Goal: Information Seeking & Learning: Learn about a topic

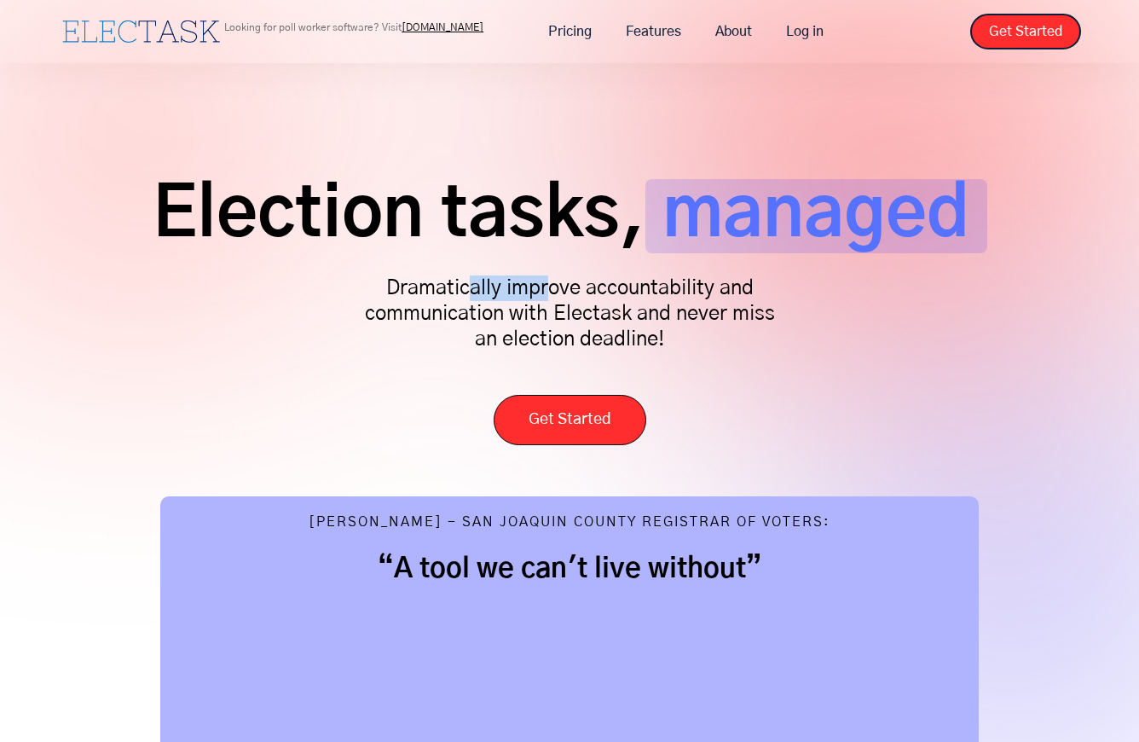
drag, startPoint x: 473, startPoint y: 292, endPoint x: 570, endPoint y: 298, distance: 97.4
click at [569, 298] on p "Dramatically improve accountability and communication with Electask and never m…" at bounding box center [569, 313] width 426 height 77
drag, startPoint x: 570, startPoint y: 298, endPoint x: 615, endPoint y: 299, distance: 44.3
click at [615, 299] on p "Dramatically improve accountability and communication with Electask and never m…" at bounding box center [569, 313] width 426 height 77
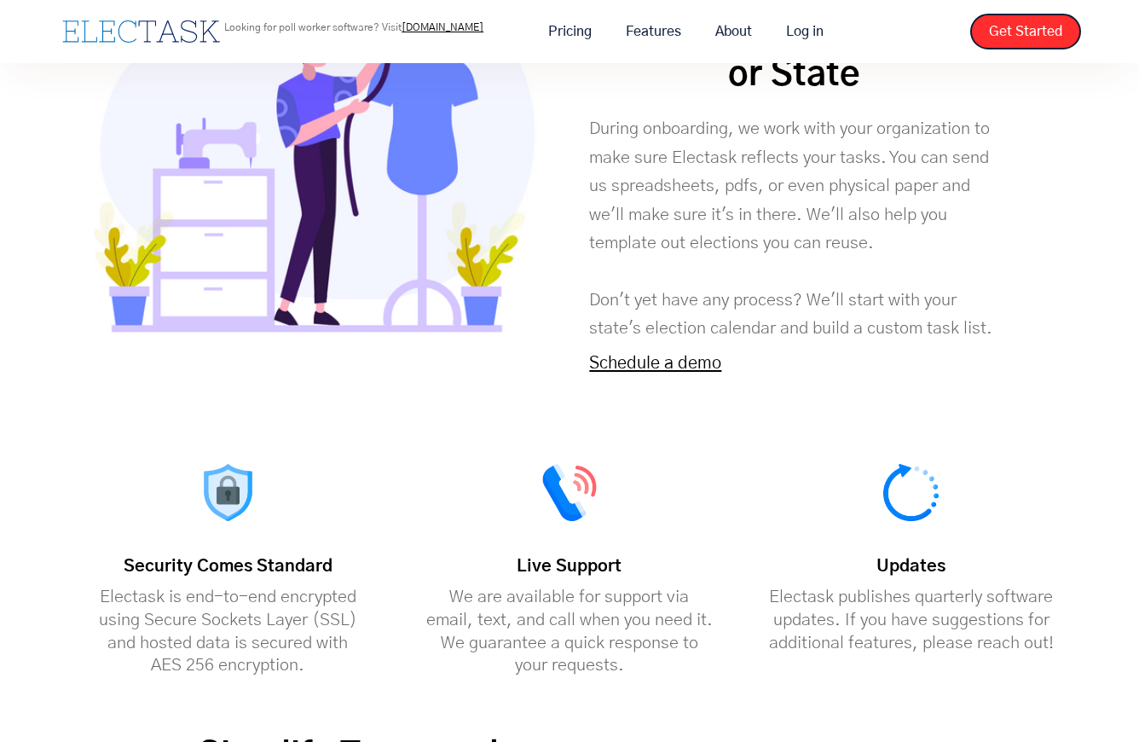
scroll to position [3836, 0]
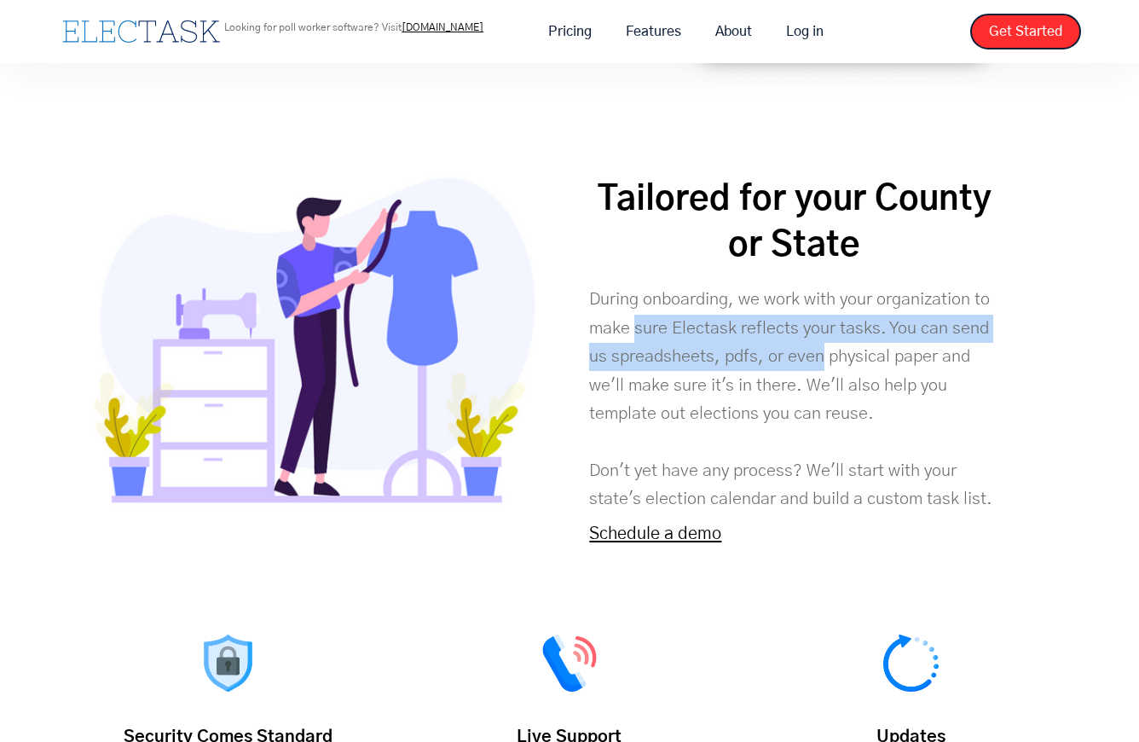
drag, startPoint x: 634, startPoint y: 280, endPoint x: 822, endPoint y: 315, distance: 190.7
click at [822, 315] on p "During onboarding, we work with your organization to make sure Electask reflect…" at bounding box center [794, 400] width 410 height 228
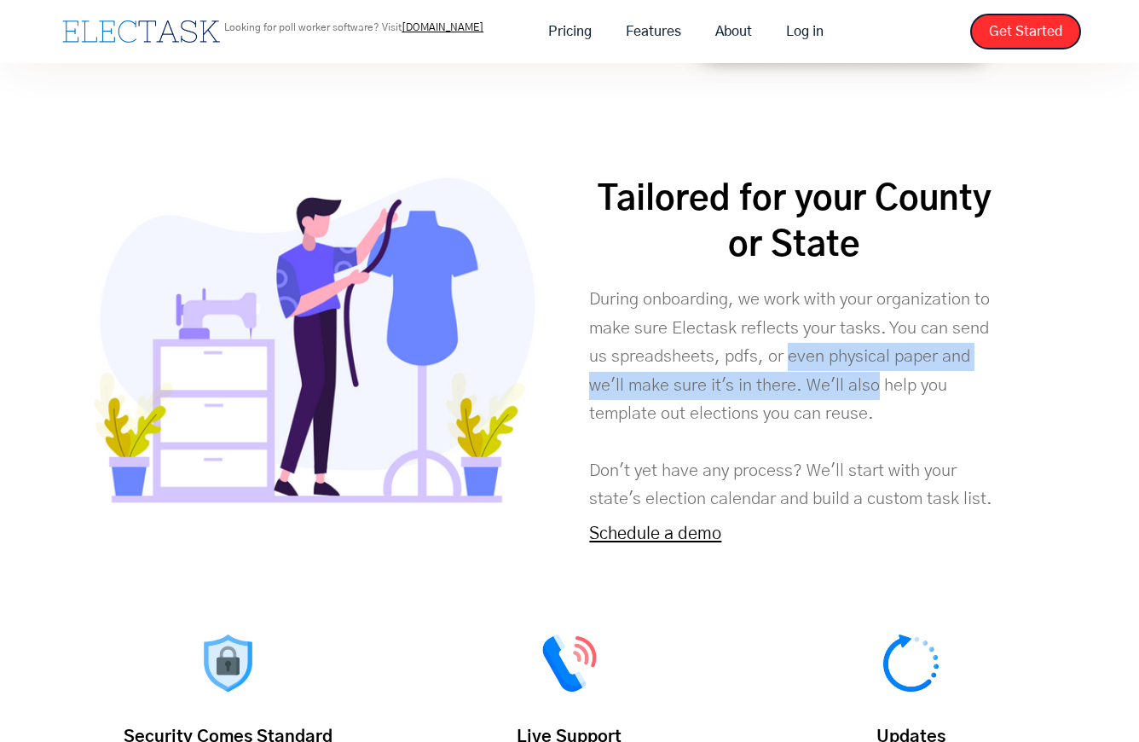
drag, startPoint x: 822, startPoint y: 315, endPoint x: 791, endPoint y: 298, distance: 35.1
click at [791, 298] on strong "During onboarding, we work with your organization to make sure Electask reflect…" at bounding box center [790, 399] width 403 height 217
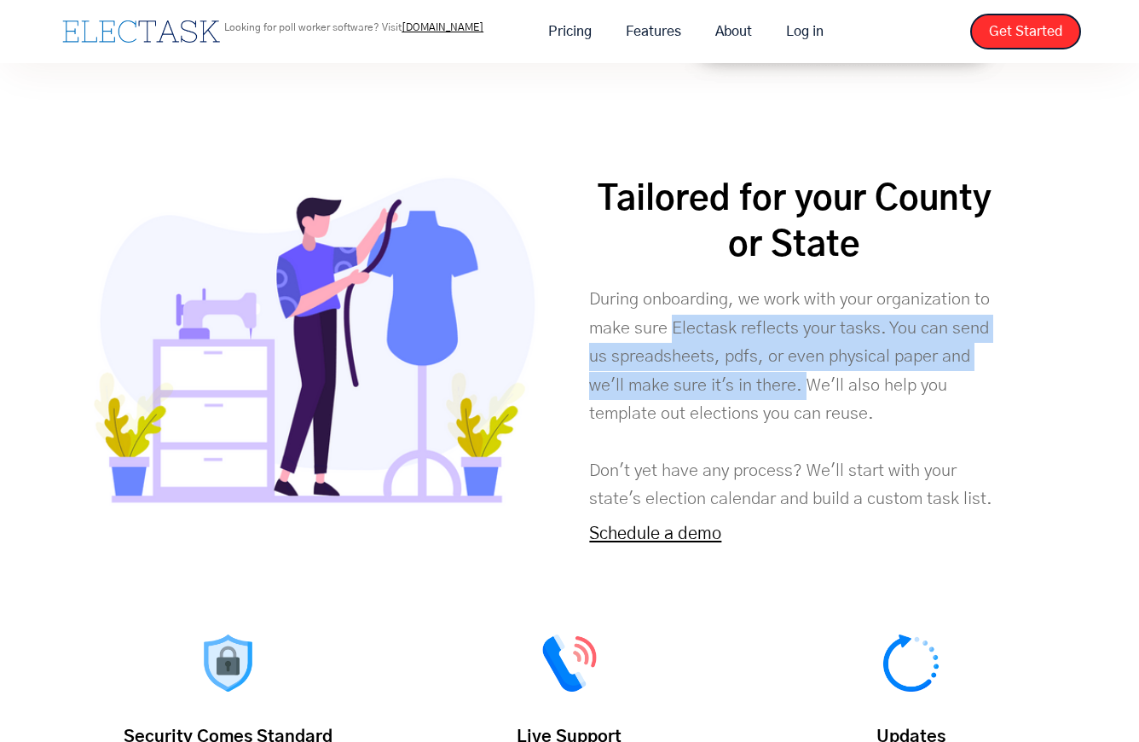
drag, startPoint x: 791, startPoint y: 298, endPoint x: 875, endPoint y: 346, distance: 96.9
click at [875, 346] on p "During onboarding, we work with your organization to make sure Electask reflect…" at bounding box center [794, 400] width 410 height 228
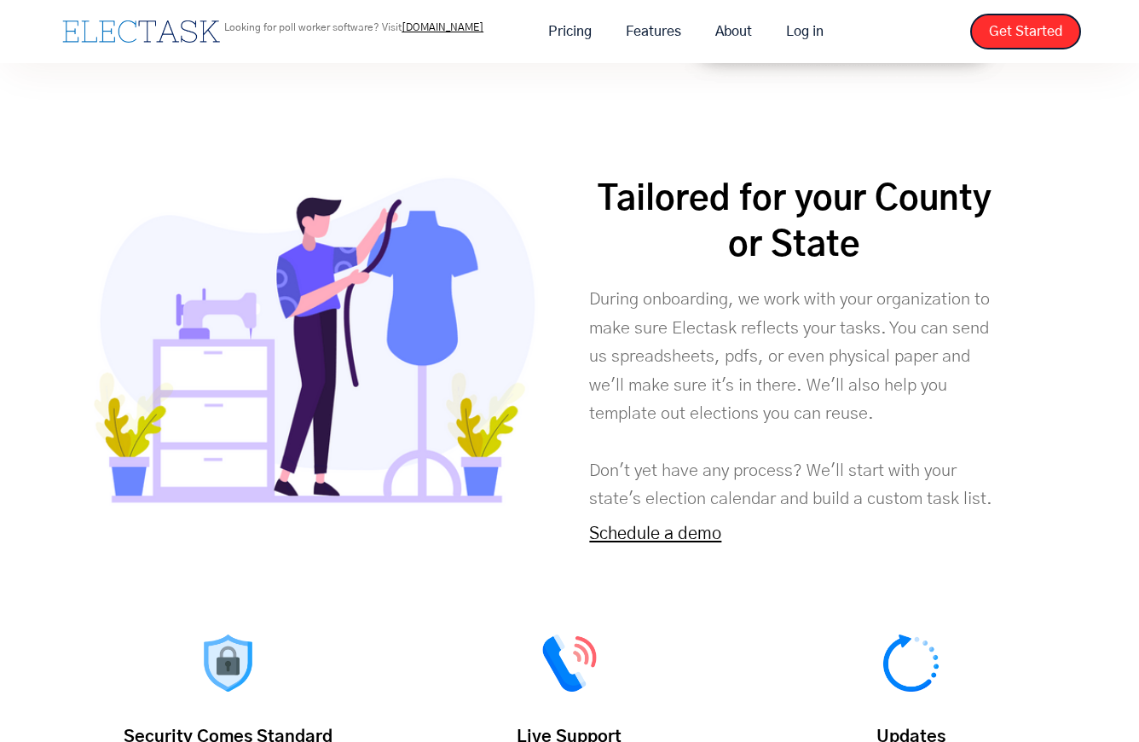
drag, startPoint x: 875, startPoint y: 346, endPoint x: 852, endPoint y: 355, distance: 24.5
click at [874, 358] on strong "During onboarding, we work with your organization to make sure Electask reflect…" at bounding box center [790, 399] width 403 height 217
click at [814, 353] on strong "During onboarding, we work with your organization to make sure Electask reflect…" at bounding box center [790, 399] width 403 height 217
click at [880, 320] on p "During onboarding, we work with your organization to make sure Electask reflect…" at bounding box center [794, 400] width 410 height 228
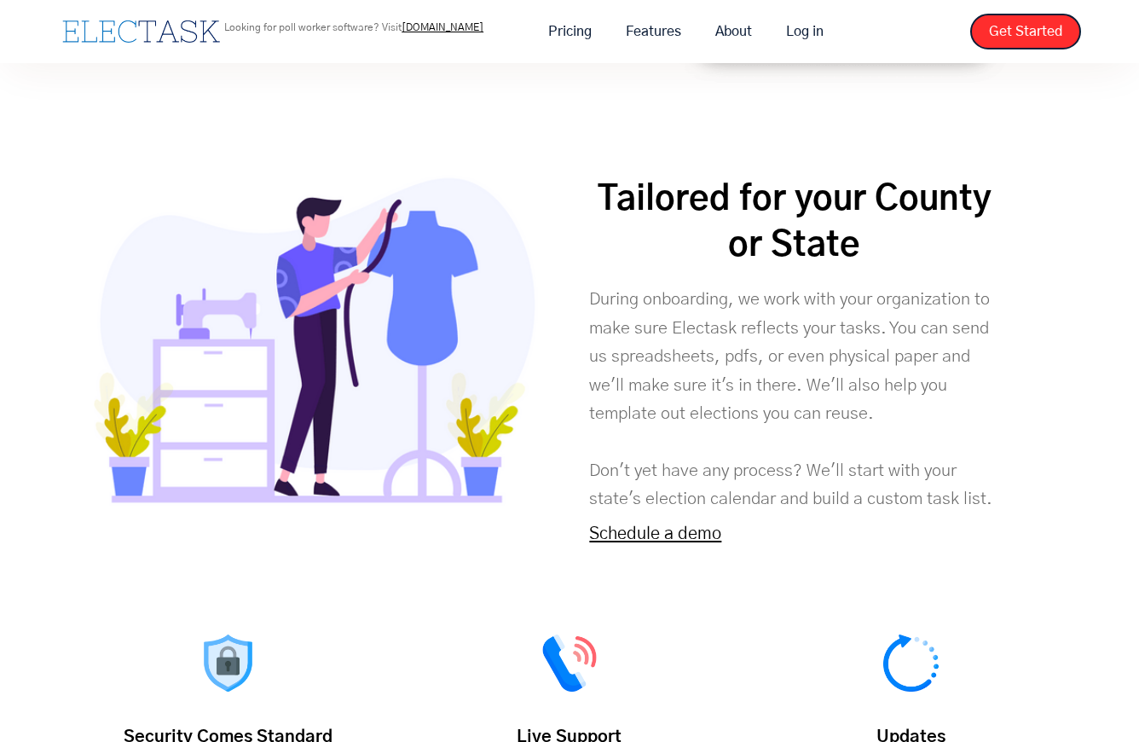
click at [892, 429] on p "During onboarding, we work with your organization to make sure Electask reflect…" at bounding box center [794, 400] width 410 height 228
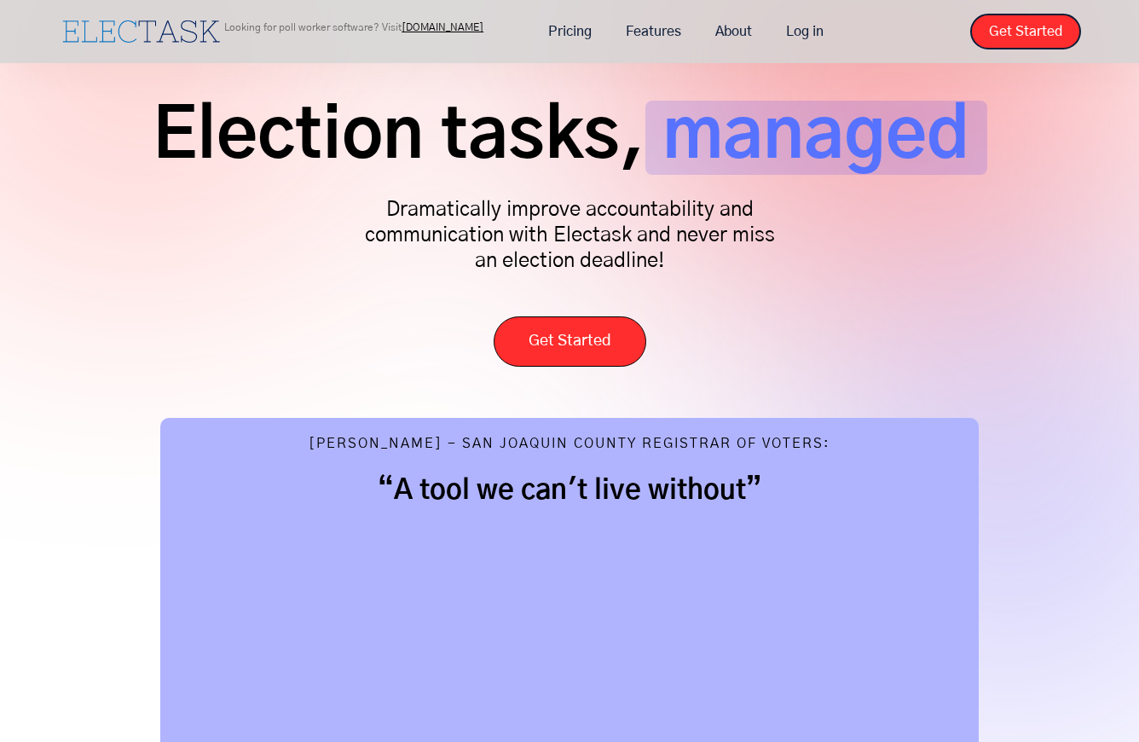
scroll to position [0, 0]
